Goal: Task Accomplishment & Management: Use online tool/utility

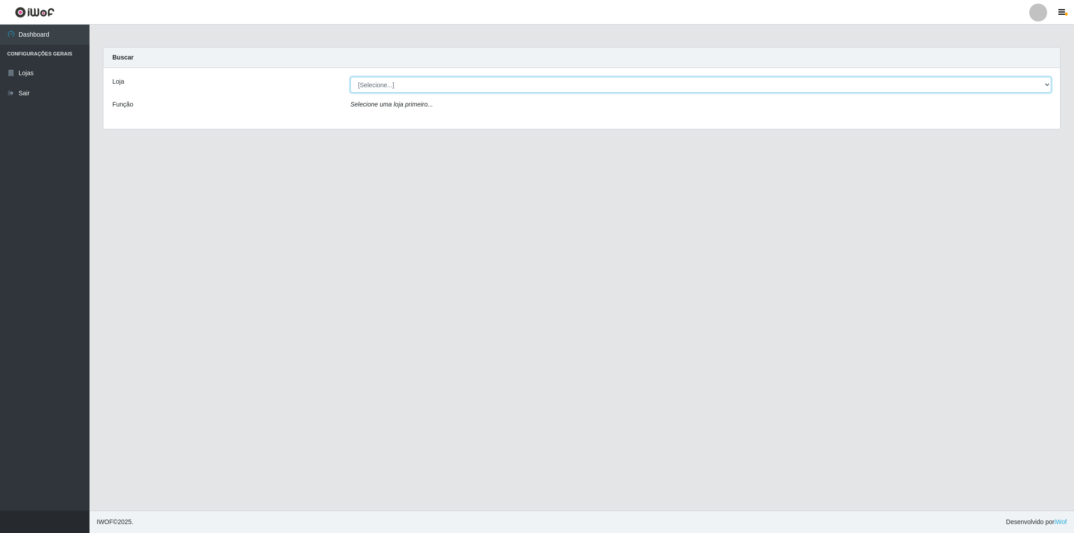
click at [724, 85] on select "[Selecione...] Extrabom - Loja 01 Centro de Distribuição" at bounding box center [700, 85] width 701 height 16
select select "435"
click at [350, 77] on select "[Selecione...] Extrabom - Loja 01 Centro de Distribuição" at bounding box center [700, 85] width 701 height 16
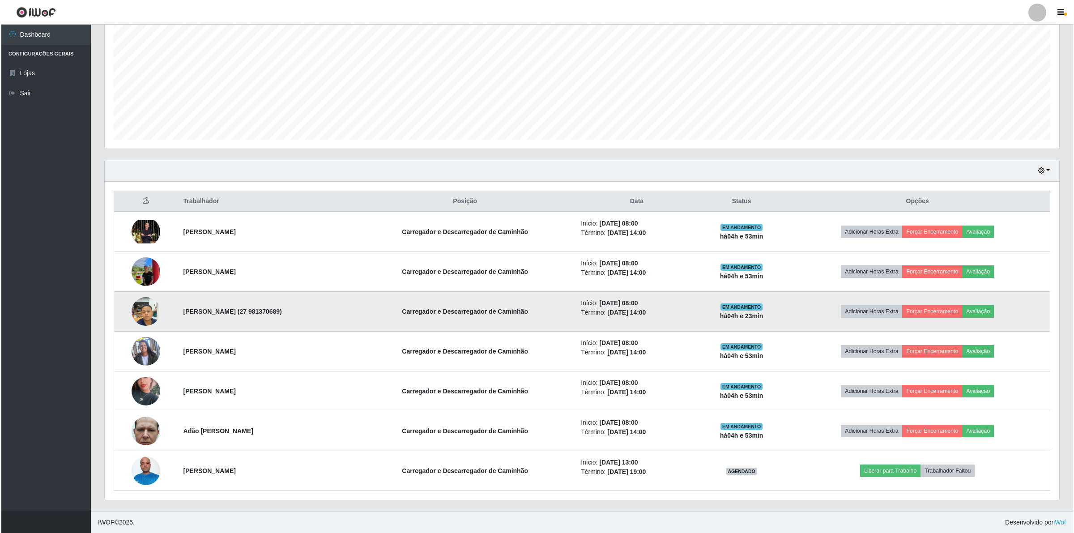
scroll to position [182, 0]
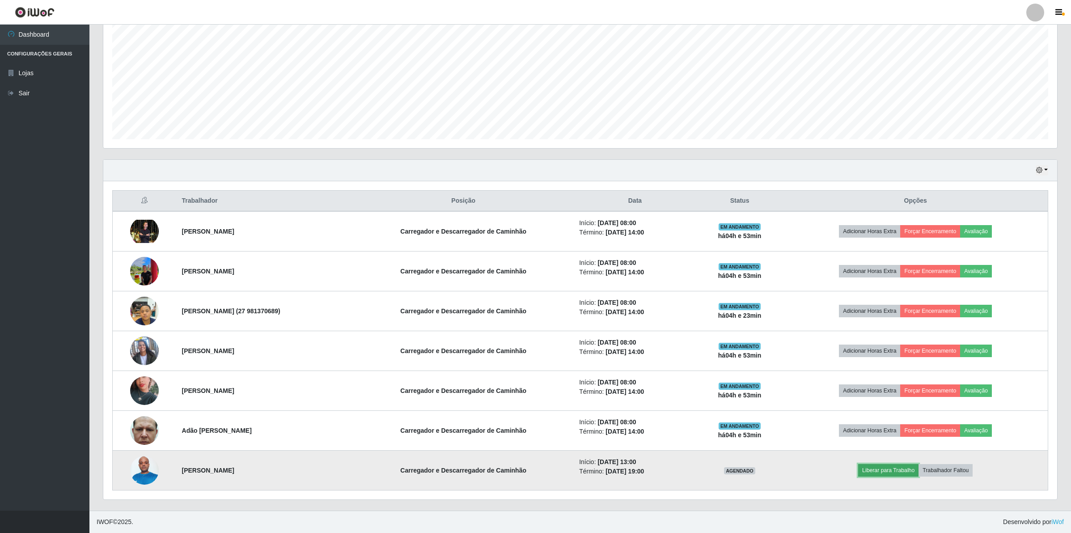
click at [903, 467] on button "Liberar para Trabalho" at bounding box center [888, 470] width 60 height 13
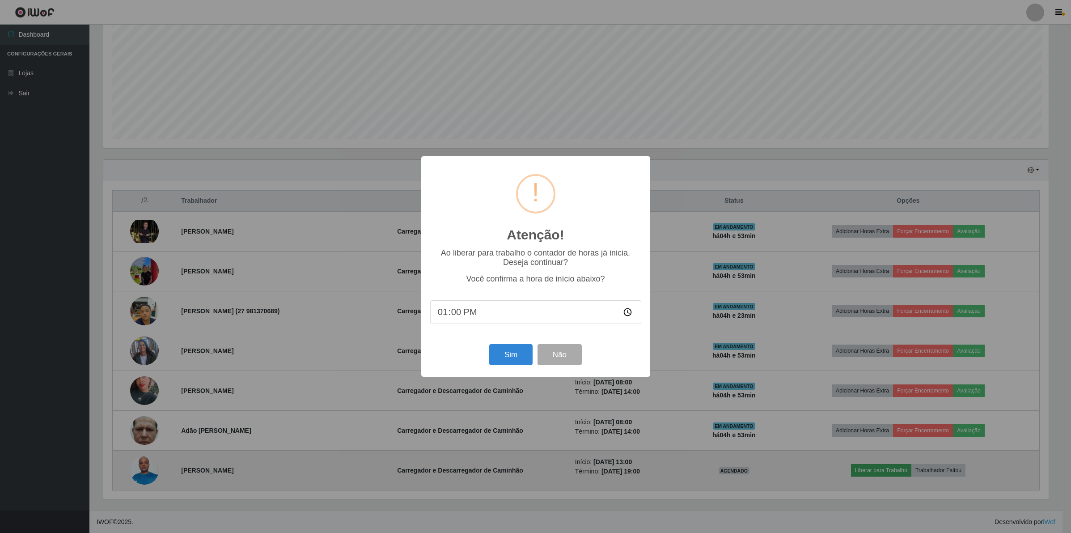
scroll to position [186, 947]
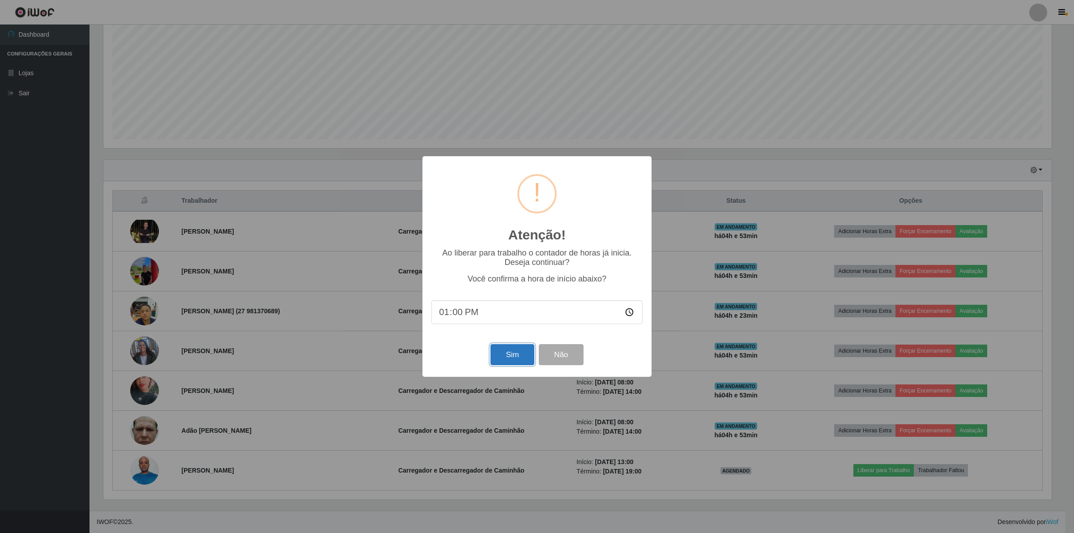
click at [511, 351] on button "Sim" at bounding box center [511, 354] width 43 height 21
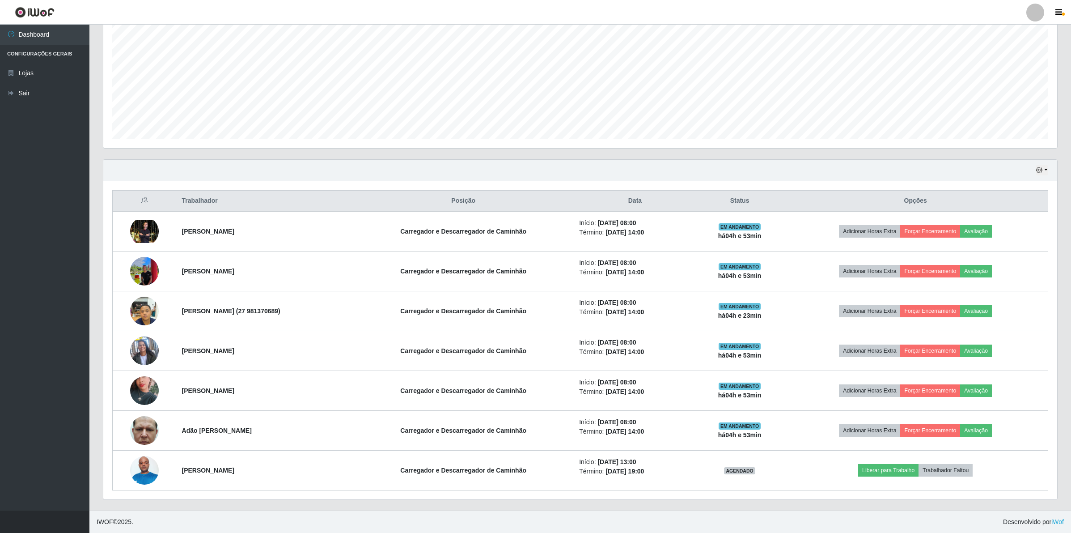
scroll to position [186, 956]
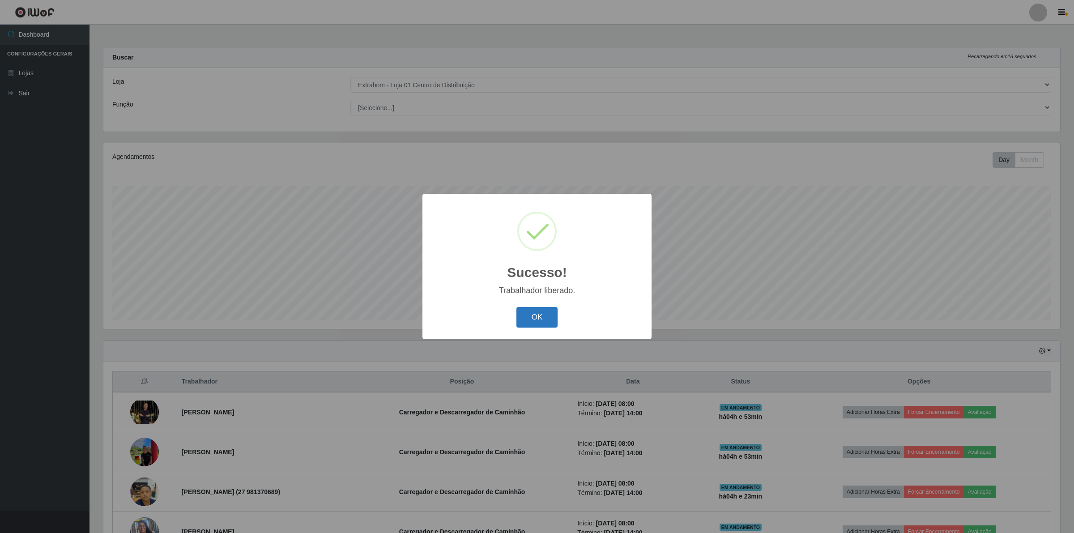
click at [537, 323] on button "OK" at bounding box center [537, 317] width 42 height 21
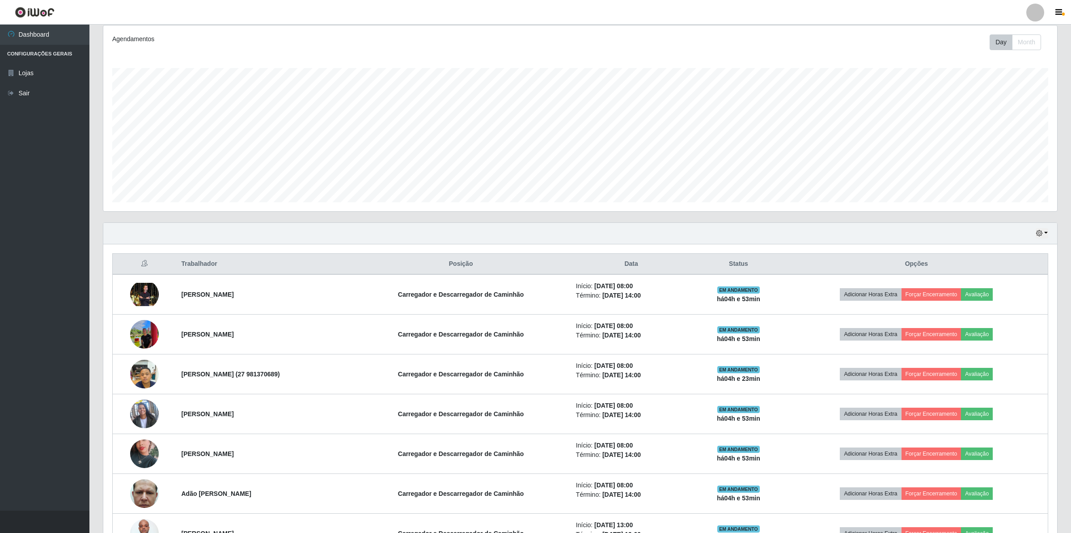
scroll to position [182, 0]
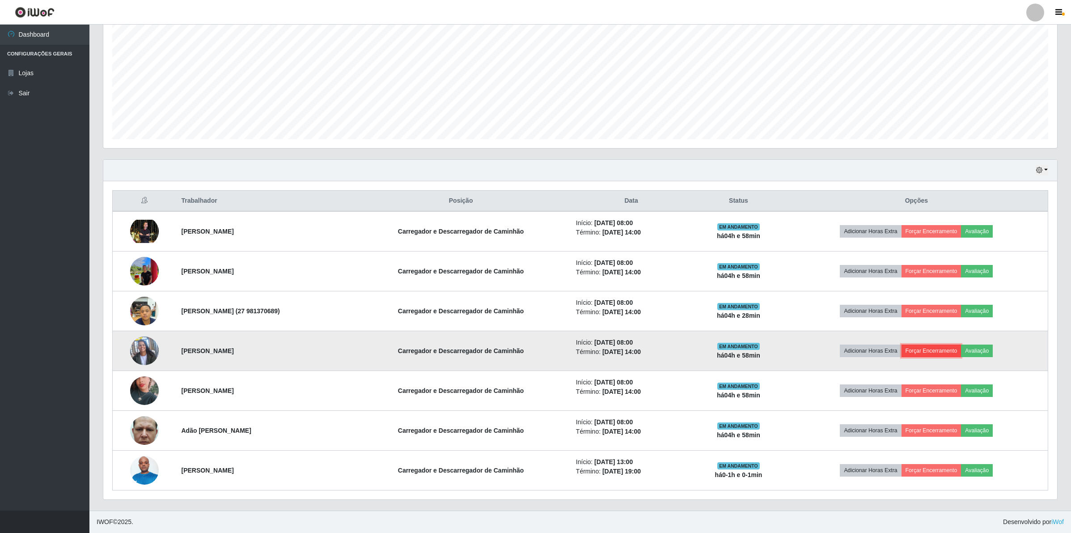
click at [942, 352] on button "Forçar Encerramento" at bounding box center [932, 350] width 60 height 13
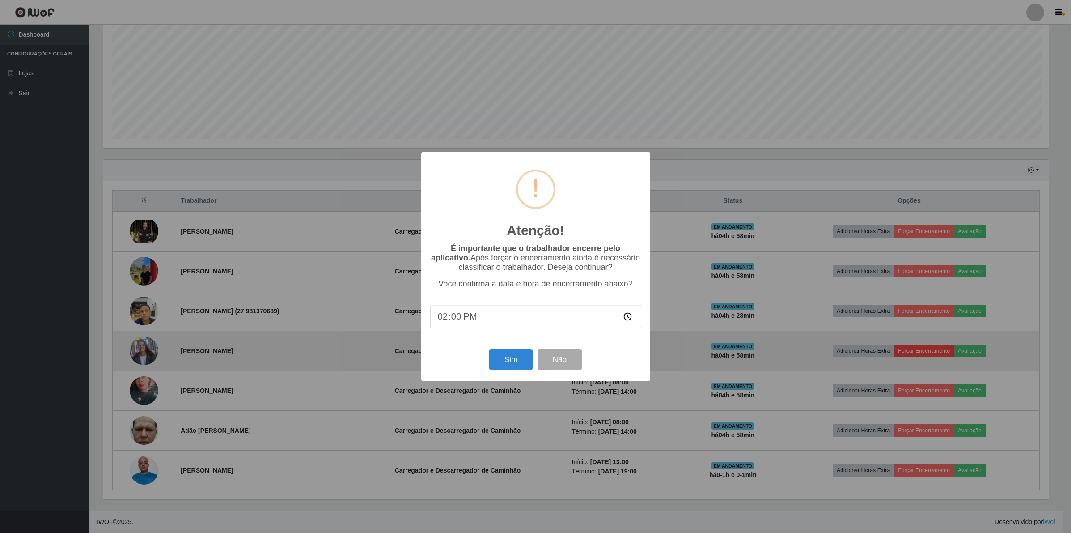
scroll to position [186, 947]
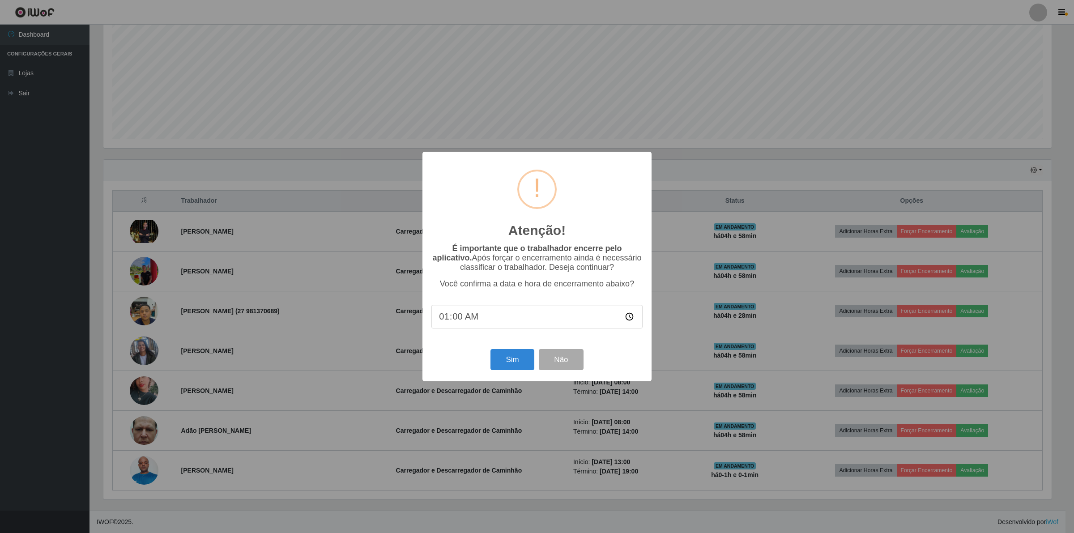
type input "13:00"
click at [513, 361] on button "Sim" at bounding box center [511, 359] width 43 height 21
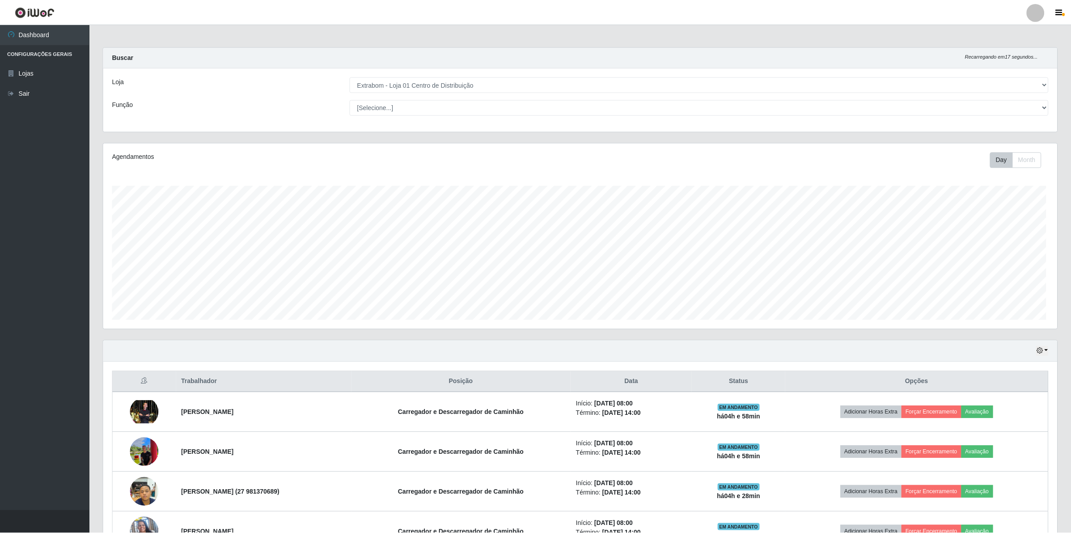
scroll to position [186, 956]
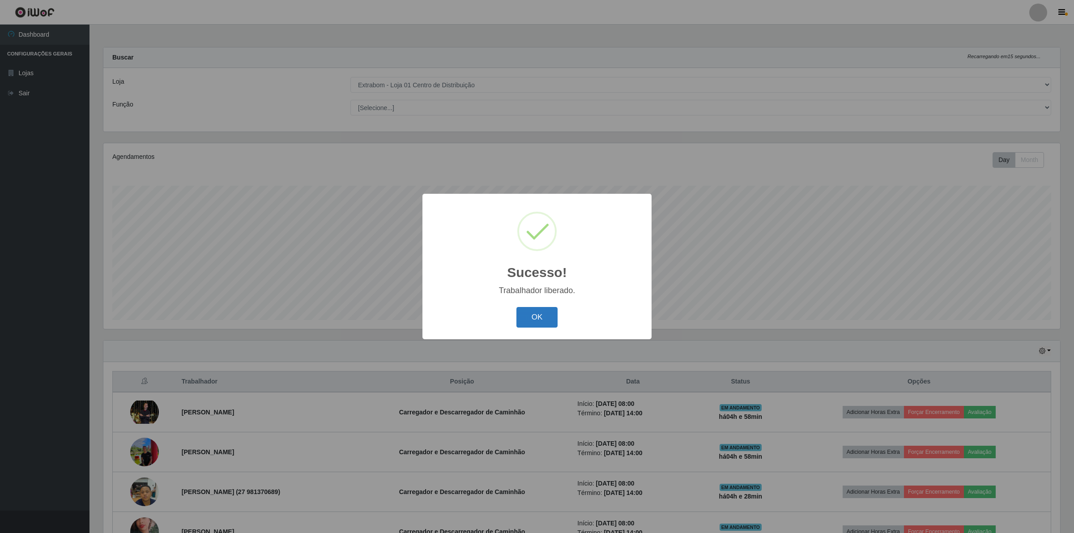
click at [538, 318] on button "OK" at bounding box center [537, 317] width 42 height 21
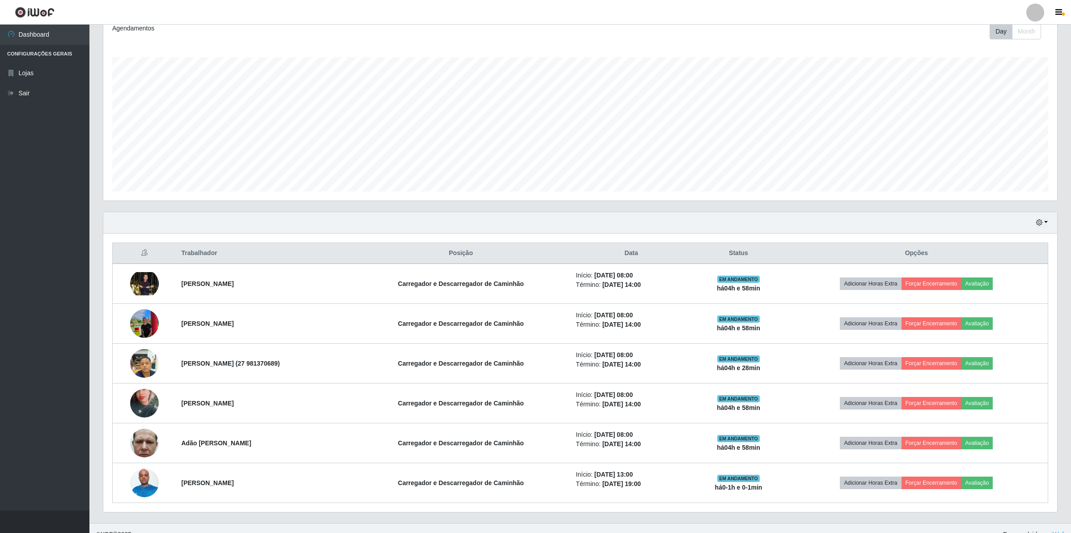
scroll to position [142, 0]
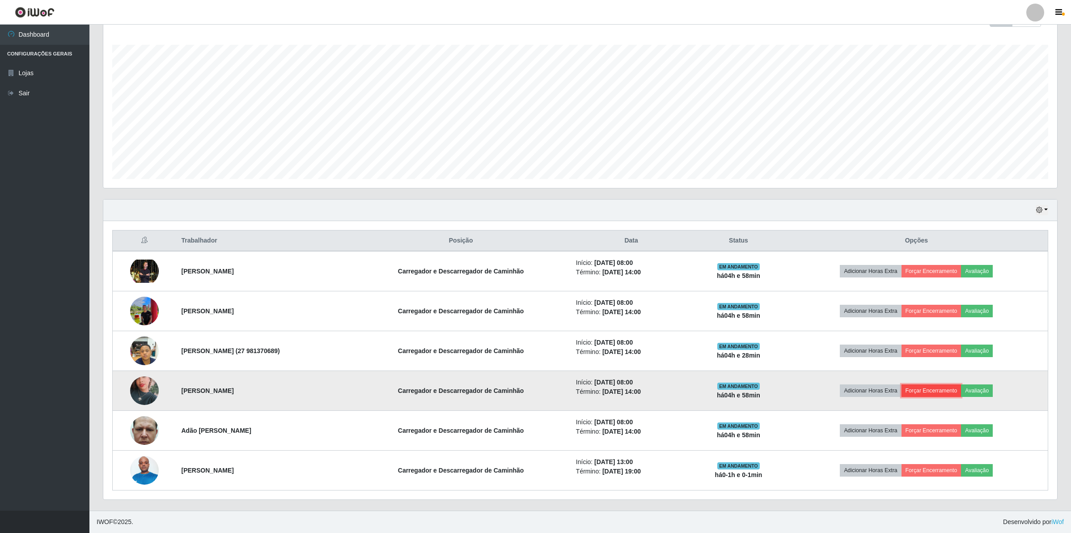
click at [934, 388] on button "Forçar Encerramento" at bounding box center [932, 390] width 60 height 13
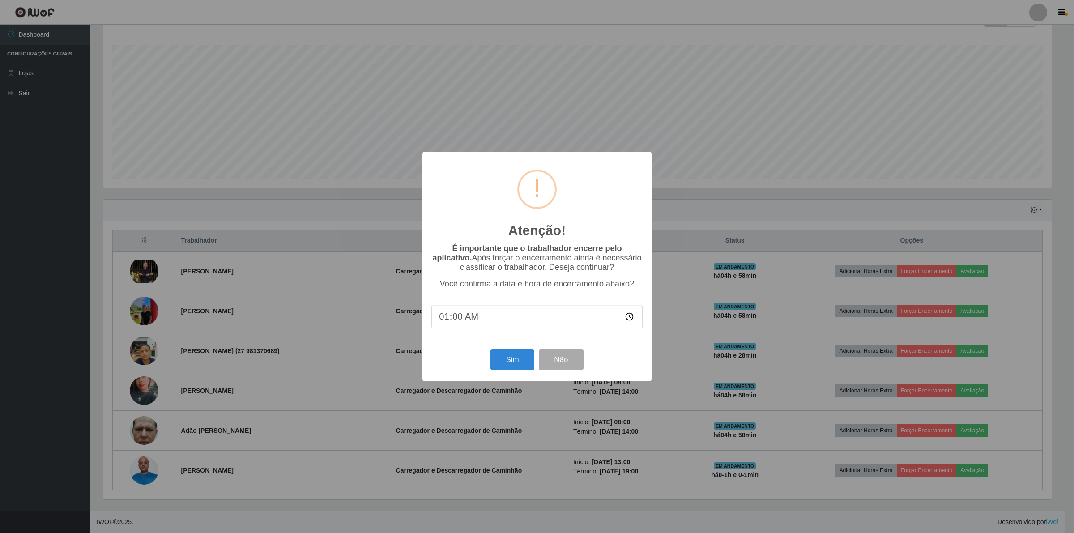
type input "13:00"
click at [493, 370] on button "Sim" at bounding box center [511, 359] width 43 height 21
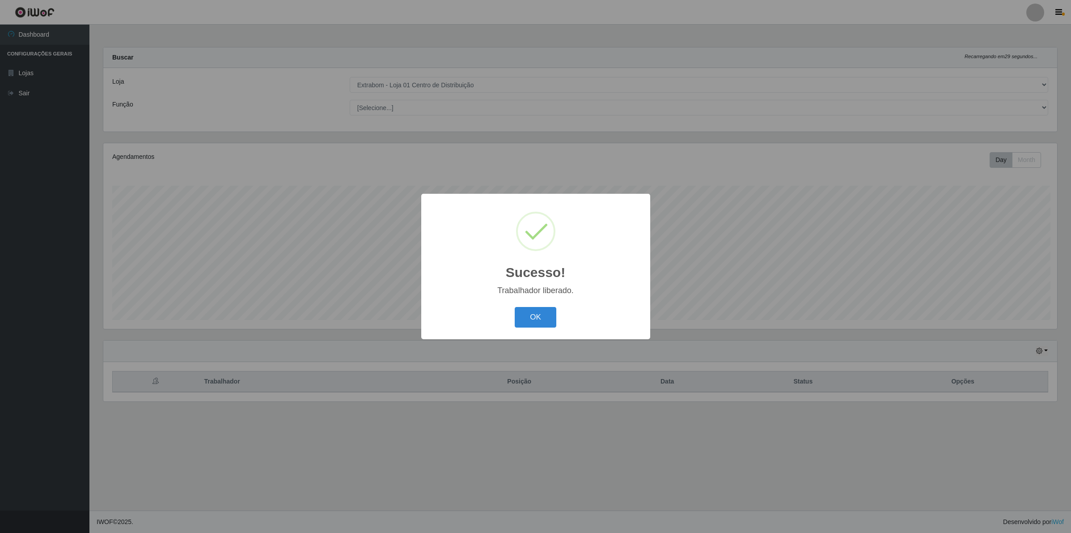
scroll to position [186, 956]
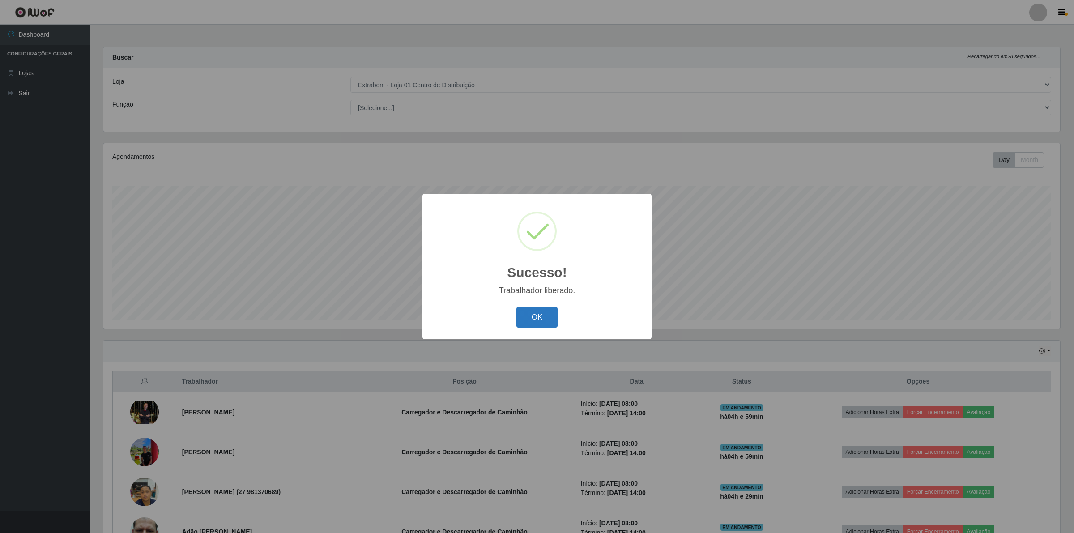
click at [544, 322] on button "OK" at bounding box center [537, 317] width 42 height 21
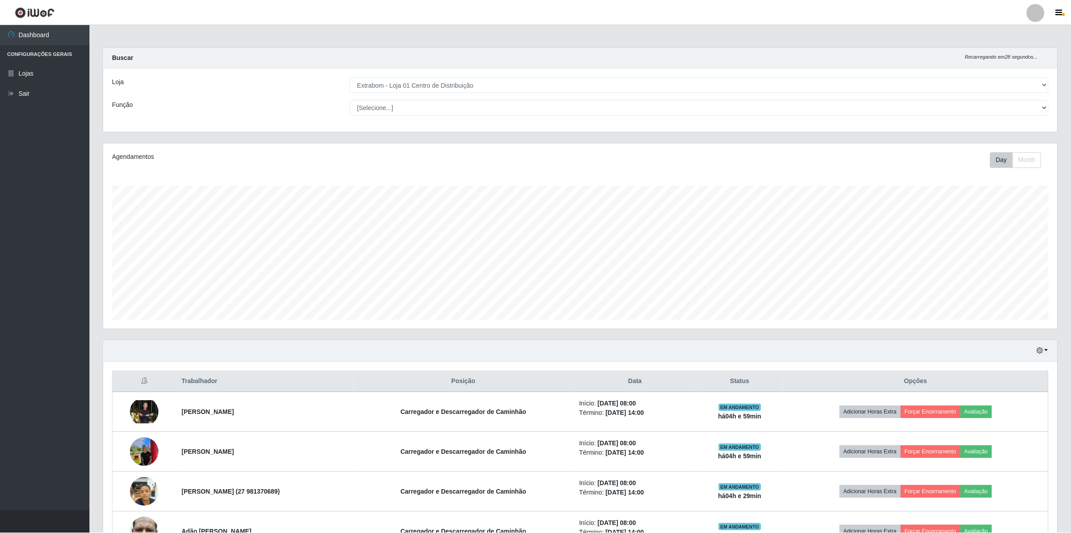
scroll to position [447144, 446376]
